Goal: Find specific page/section: Find specific page/section

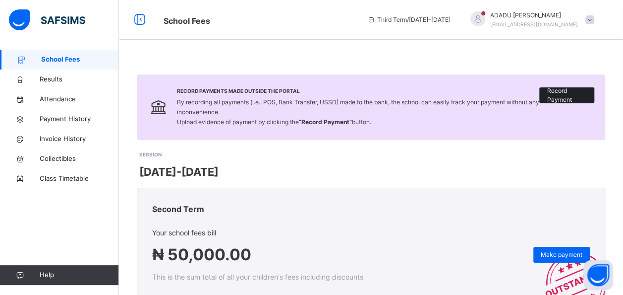
click at [568, 91] on span "Record Payment" at bounding box center [567, 95] width 40 height 18
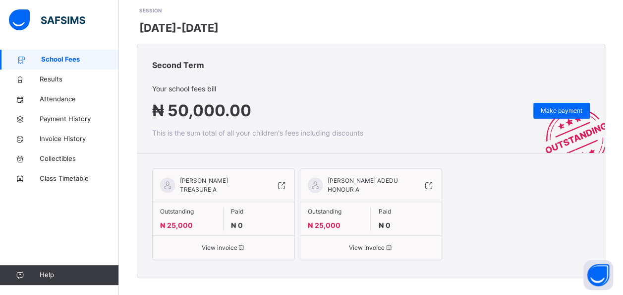
scroll to position [149, 0]
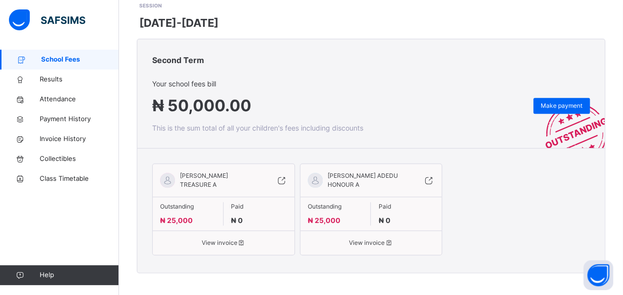
click at [582, 130] on img at bounding box center [569, 119] width 72 height 57
click at [220, 243] on span "View invoice" at bounding box center [223, 242] width 127 height 9
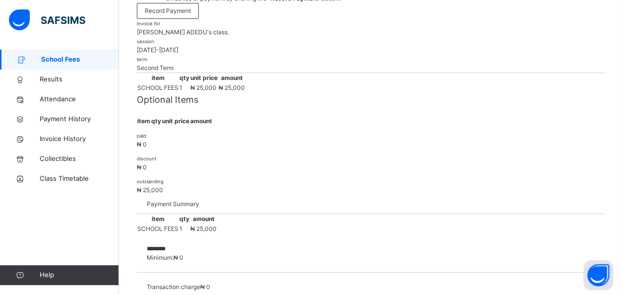
click at [60, 62] on span "School Fees" at bounding box center [80, 60] width 78 height 10
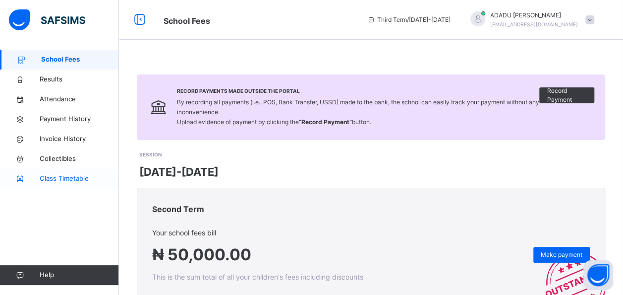
click at [79, 177] on span "Class Timetable" at bounding box center [79, 179] width 79 height 10
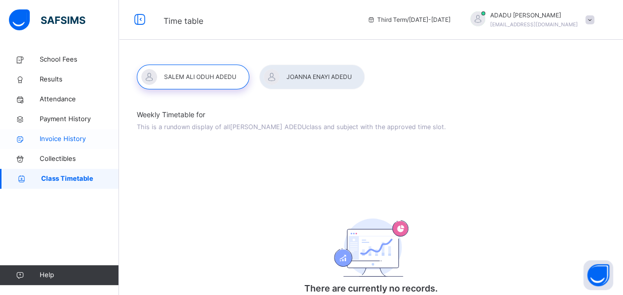
click at [86, 140] on span "Invoice History" at bounding box center [79, 139] width 79 height 10
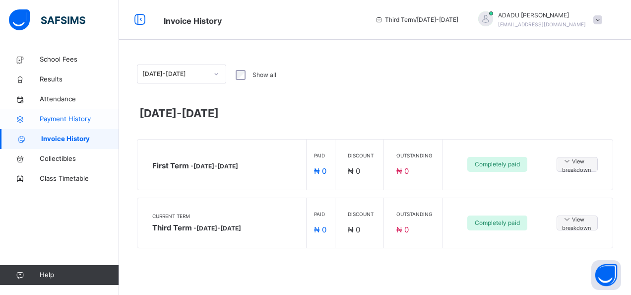
click at [68, 121] on span "Payment History" at bounding box center [79, 119] width 79 height 10
